Goal: Complete application form

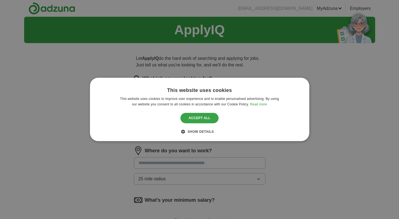
click at [203, 121] on div "Accept all" at bounding box center [199, 118] width 38 height 10
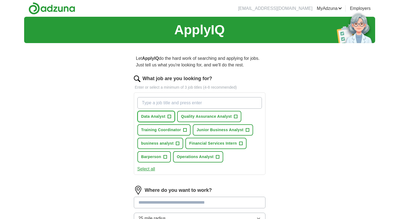
click at [168, 117] on span "+" at bounding box center [169, 116] width 3 height 4
click at [236, 115] on span "+" at bounding box center [235, 116] width 3 height 4
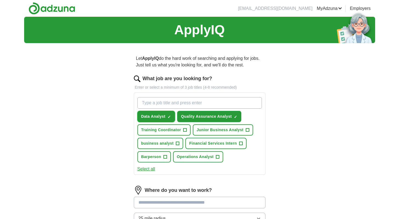
click at [164, 114] on span "Data Analyst" at bounding box center [153, 117] width 24 height 6
click at [190, 115] on span "Quality Assurance Analyst" at bounding box center [206, 117] width 51 height 6
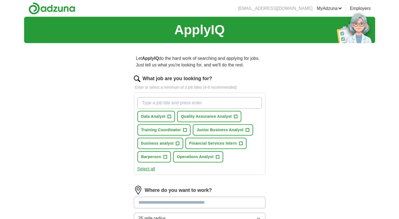
click at [191, 104] on input "What job are you looking for?" at bounding box center [199, 103] width 124 height 12
type input "graduate analyst"
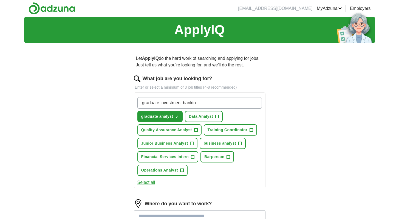
type input "graduate investment banking"
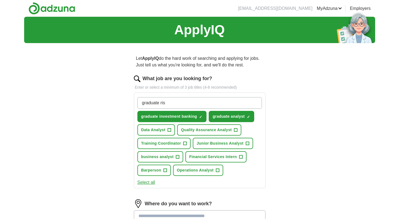
type input "graduate risk"
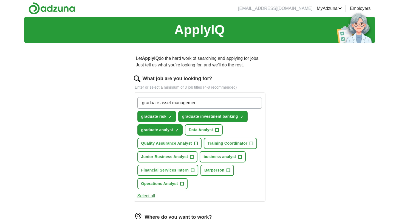
type input "graduate asset management"
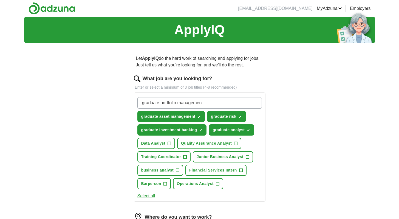
type input "graduate portfolio management"
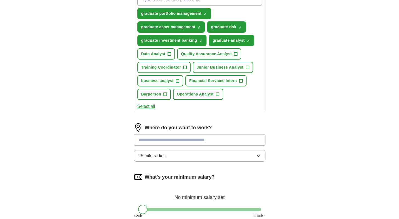
scroll to position [103, 0]
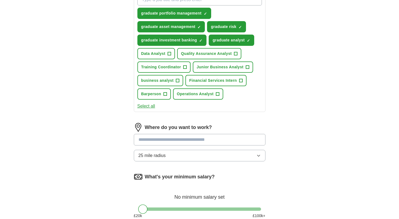
click at [204, 138] on input at bounding box center [200, 140] width 132 height 12
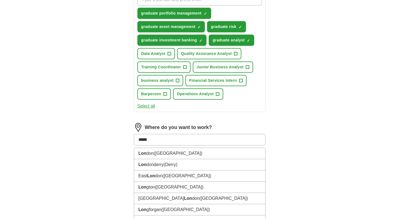
type input "******"
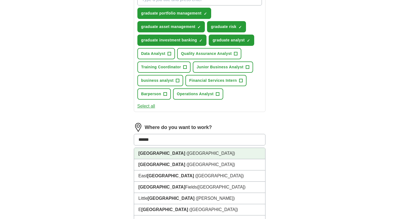
click at [169, 152] on li "[GEOGRAPHIC_DATA] ([GEOGRAPHIC_DATA])" at bounding box center [199, 153] width 131 height 11
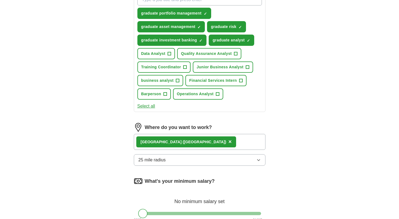
click at [168, 156] on button "25 mile radius" at bounding box center [200, 160] width 132 height 12
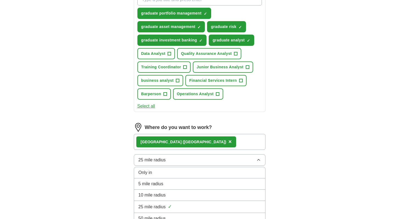
scroll to position [125, 0]
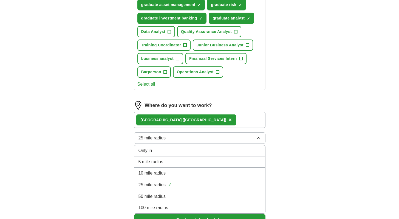
click at [165, 169] on li "10 mile radius" at bounding box center [199, 173] width 131 height 11
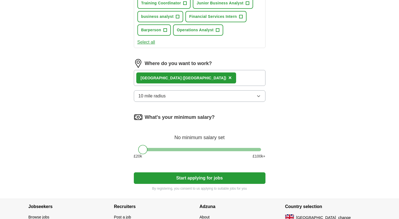
scroll to position [180, 0]
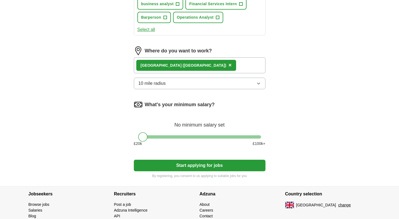
click at [165, 164] on button "Start applying for jobs" at bounding box center [200, 166] width 132 height 12
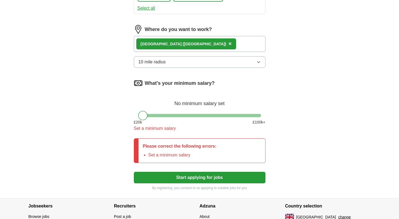
scroll to position [205, 0]
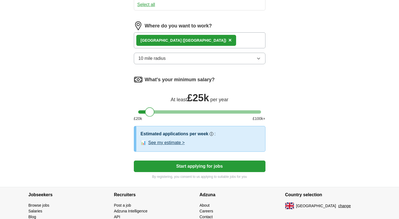
drag, startPoint x: 144, startPoint y: 113, endPoint x: 152, endPoint y: 114, distance: 7.4
click at [152, 114] on div at bounding box center [149, 111] width 9 height 9
click at [164, 168] on button "Start applying for jobs" at bounding box center [200, 166] width 132 height 12
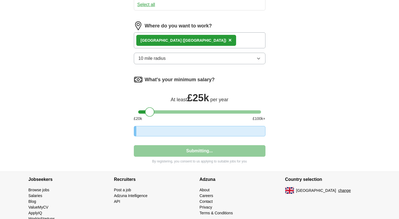
select select "**"
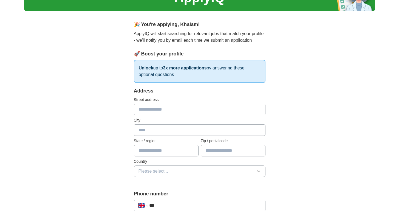
scroll to position [0, 0]
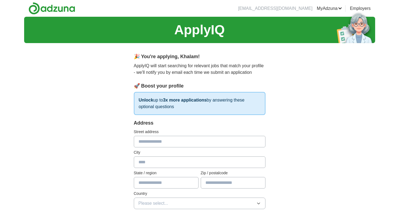
click at [162, 146] on input "text" at bounding box center [200, 142] width 132 height 12
type input "**********"
type input "******"
type input "*******"
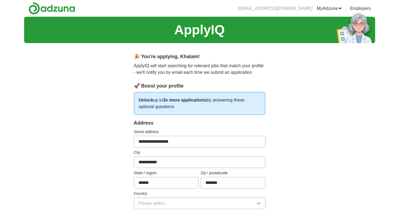
click at [165, 162] on input "**********" at bounding box center [200, 162] width 132 height 12
type input "******"
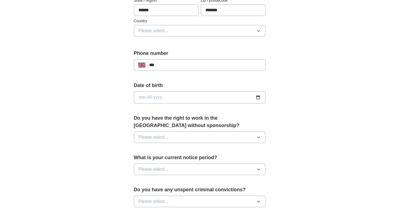
scroll to position [174, 0]
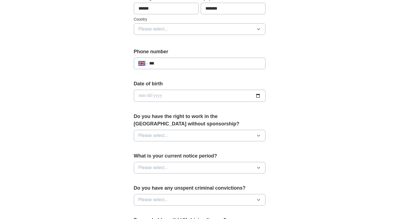
click at [163, 29] on span "Please select..." at bounding box center [153, 29] width 30 height 7
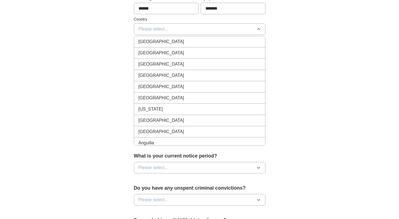
click at [165, 39] on span "[GEOGRAPHIC_DATA]" at bounding box center [161, 41] width 46 height 7
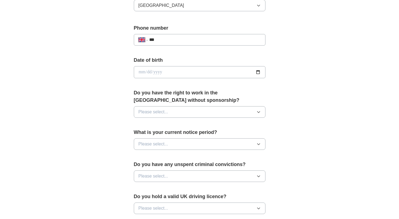
scroll to position [199, 0]
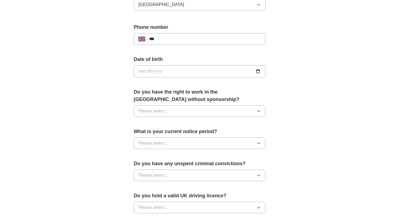
click at [167, 43] on div "**********" at bounding box center [200, 39] width 132 height 12
type input "**********"
click at [171, 69] on input "date" at bounding box center [200, 71] width 132 height 12
type input "**********"
click at [174, 115] on button "Please select..." at bounding box center [200, 111] width 132 height 12
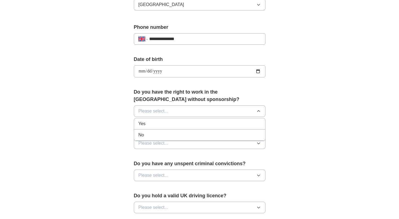
click at [174, 119] on li "Yes" at bounding box center [199, 123] width 131 height 11
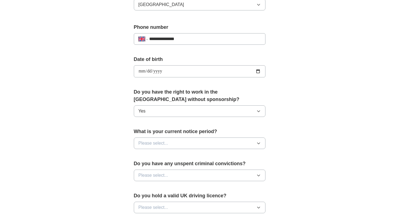
click at [172, 143] on button "Please select..." at bounding box center [200, 143] width 132 height 12
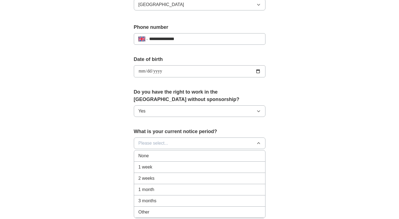
click at [169, 152] on div "None" at bounding box center [199, 155] width 122 height 7
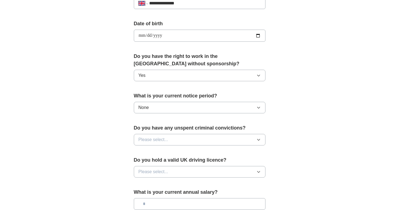
scroll to position [241, 0]
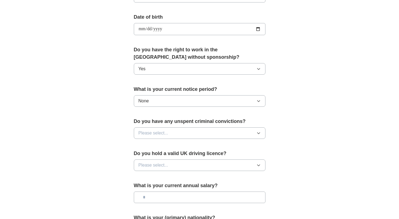
click at [164, 123] on label "Do you have any unspent criminal convictions?" at bounding box center [200, 121] width 132 height 7
click at [164, 128] on button "Please select..." at bounding box center [200, 133] width 132 height 12
click at [162, 153] on li "No" at bounding box center [199, 156] width 131 height 11
click at [161, 165] on span "Please select..." at bounding box center [153, 165] width 30 height 7
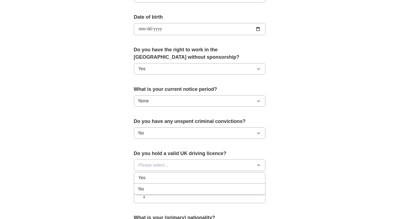
click at [160, 174] on li "Yes" at bounding box center [199, 177] width 131 height 11
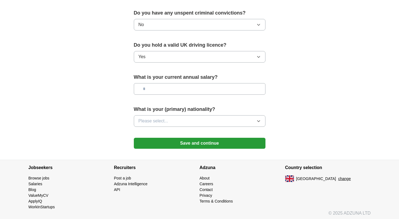
scroll to position [351, 0]
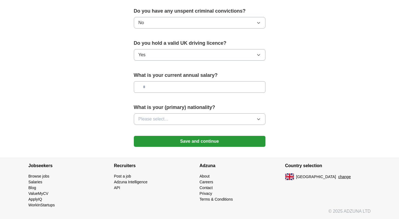
click at [157, 84] on input "text" at bounding box center [200, 87] width 132 height 12
type input "**"
click at [152, 109] on label "What is your (primary) nationality?" at bounding box center [200, 107] width 132 height 7
click at [152, 124] on button "Please select..." at bounding box center [200, 119] width 132 height 12
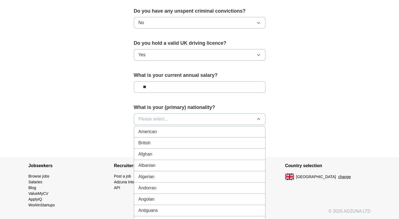
click at [159, 143] on div "British" at bounding box center [199, 143] width 122 height 7
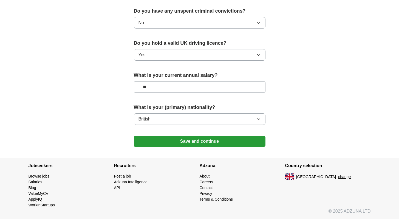
click at [175, 139] on button "Save and continue" at bounding box center [200, 141] width 132 height 11
